Goal: Book appointment/travel/reservation

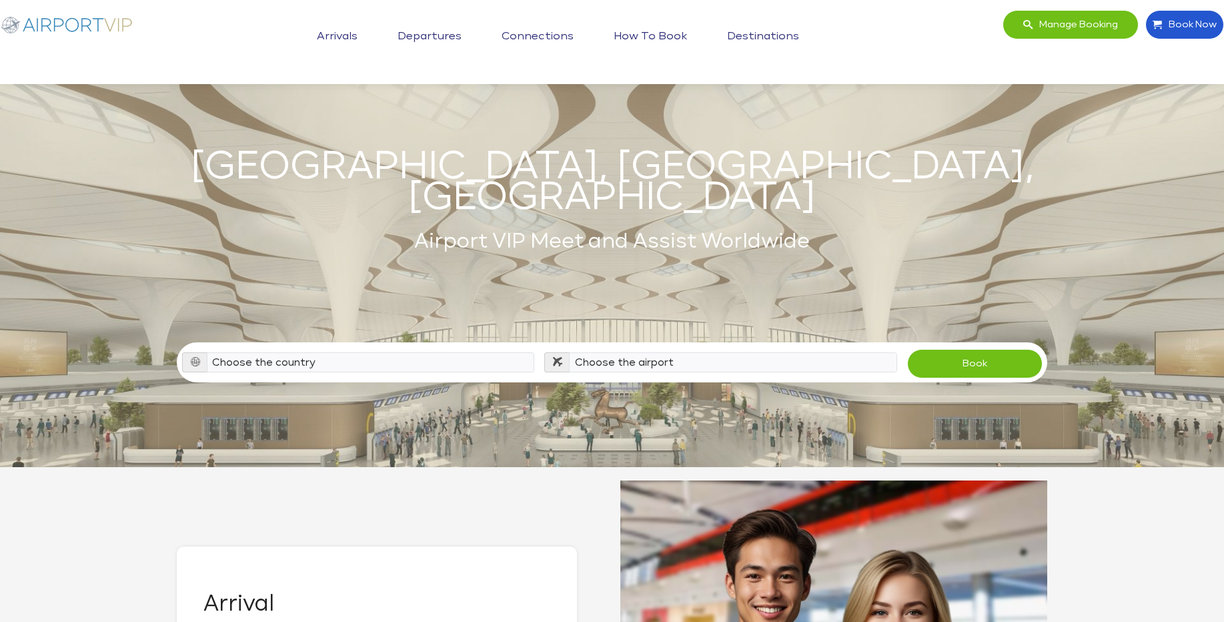
scroll to position [3160, 0]
select select "USA"
click at [207, 352] on select "Choose the country Albania Austria Bosnia and Herzegovina Canada China Croatia …" at bounding box center [371, 362] width 328 height 20
select select "HPN"
click at [569, 352] on select "Choose the airport Albany Int'l Airport (ALB) Albuquerque Int Sunport (ABQ) Asp…" at bounding box center [733, 362] width 328 height 20
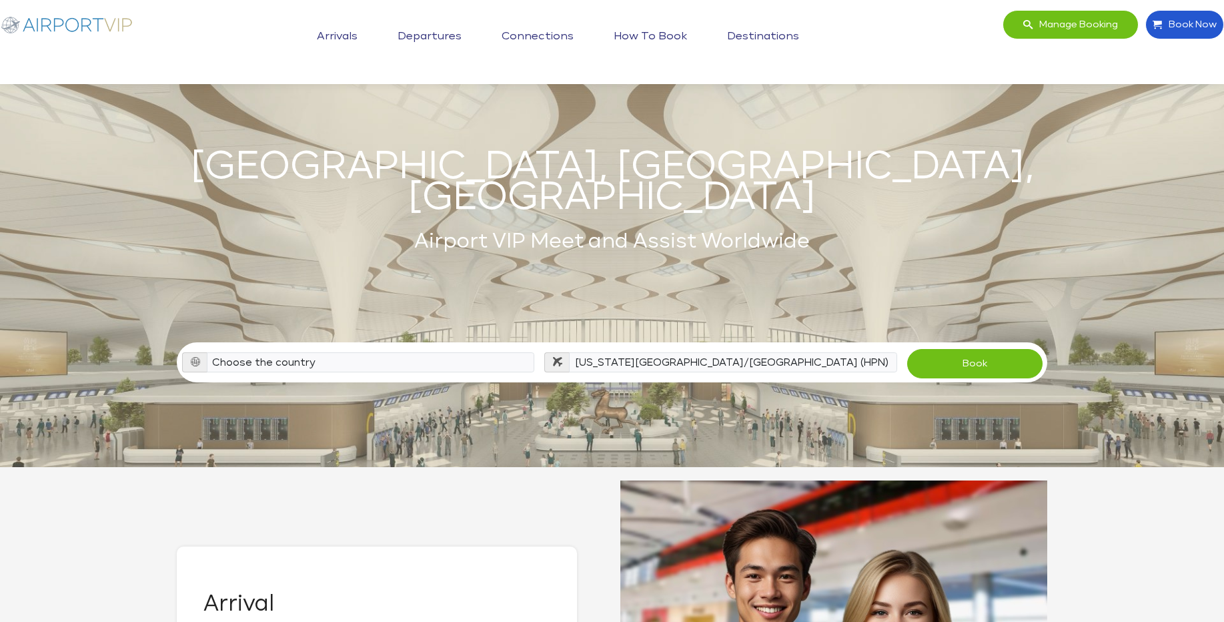
click at [954, 349] on button "Book" at bounding box center [975, 363] width 135 height 29
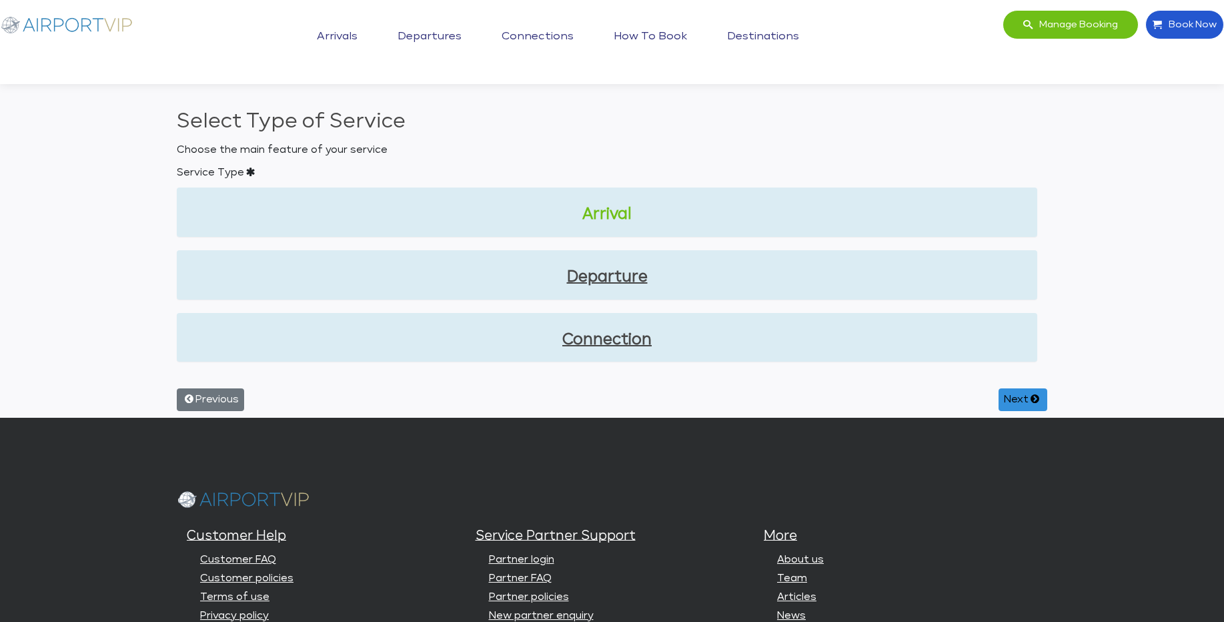
click at [629, 216] on link "Arrival" at bounding box center [607, 215] width 839 height 23
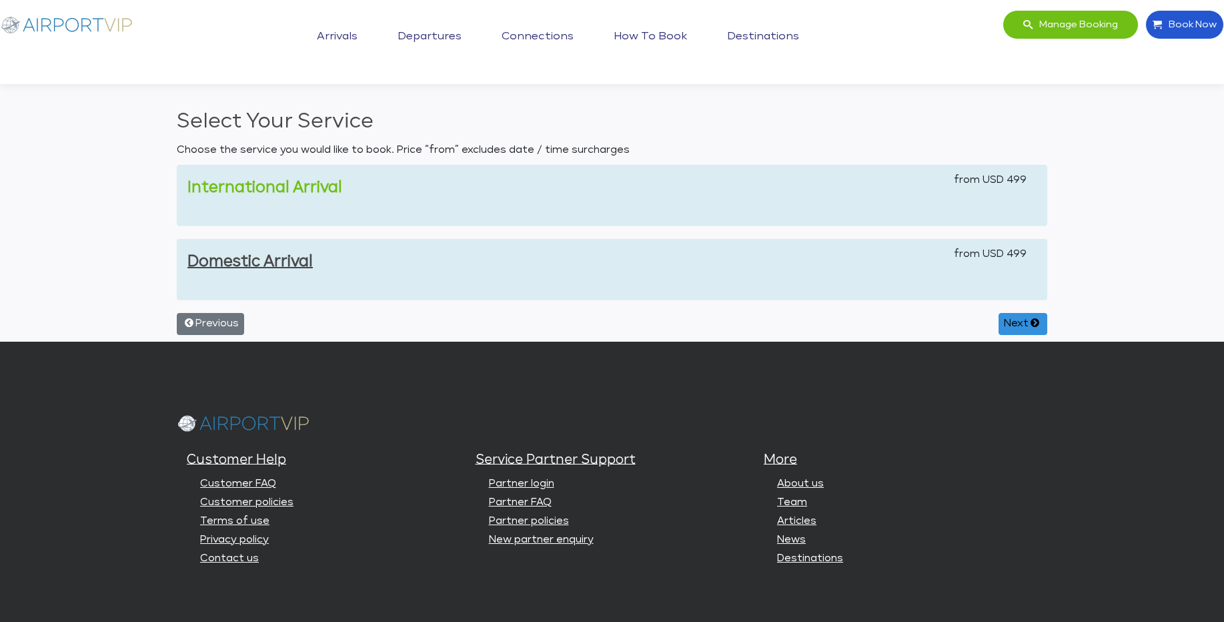
click at [336, 189] on link "International Arrival" at bounding box center [265, 187] width 155 height 15
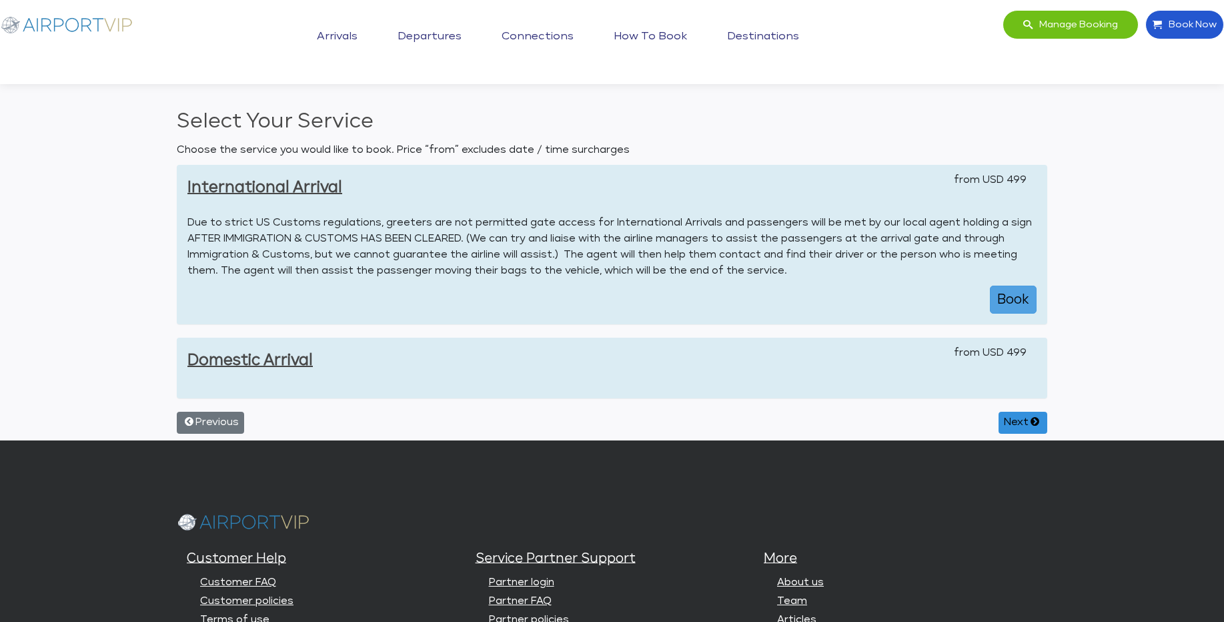
click at [1025, 311] on button "Book" at bounding box center [1013, 300] width 47 height 28
select select "1"
